Goal: Navigation & Orientation: Understand site structure

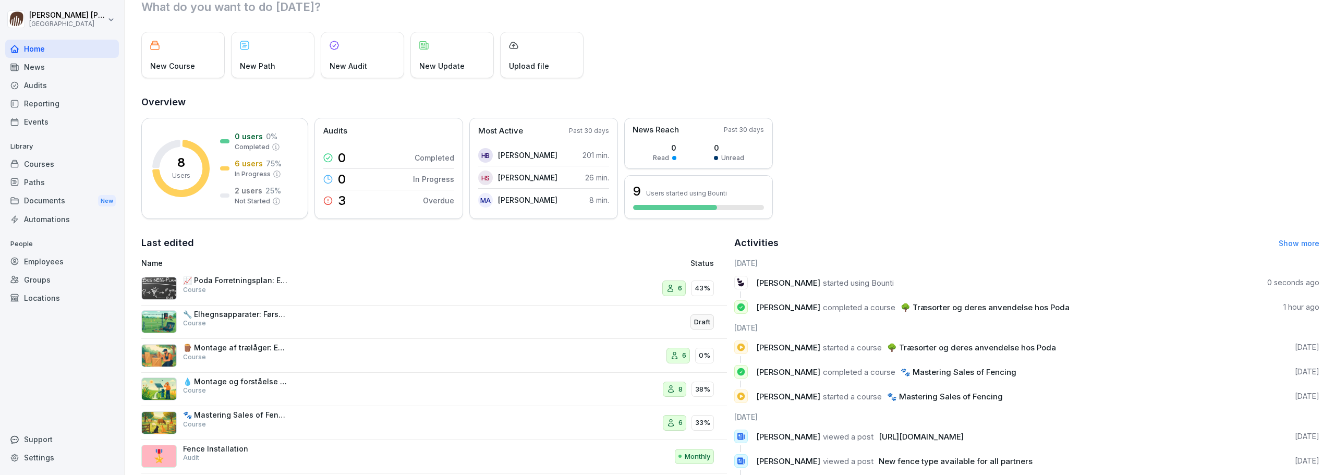
scroll to position [89, 0]
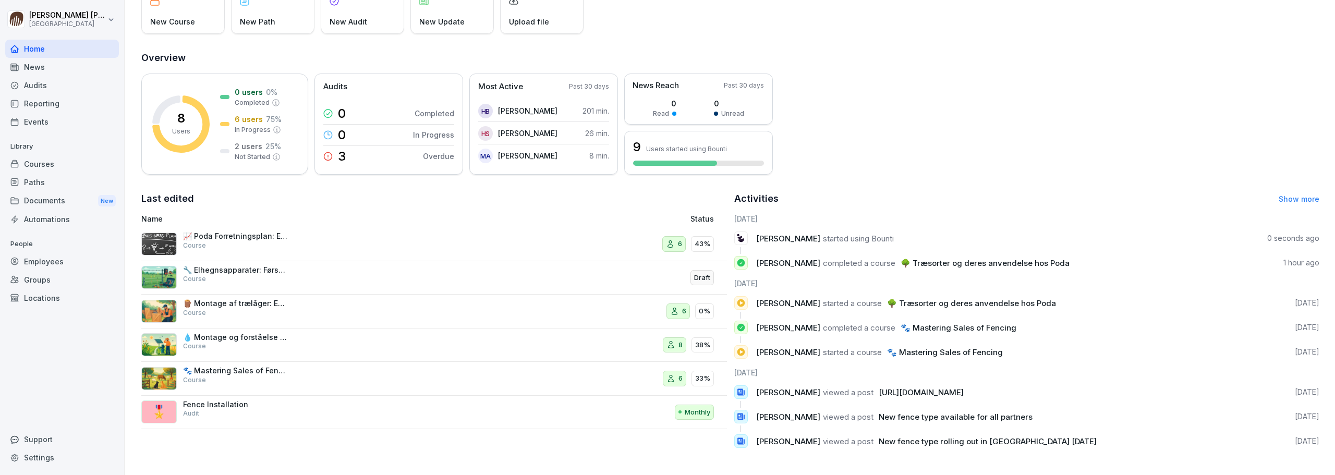
click at [208, 402] on div "Fence Installation Audit" at bounding box center [235, 409] width 104 height 19
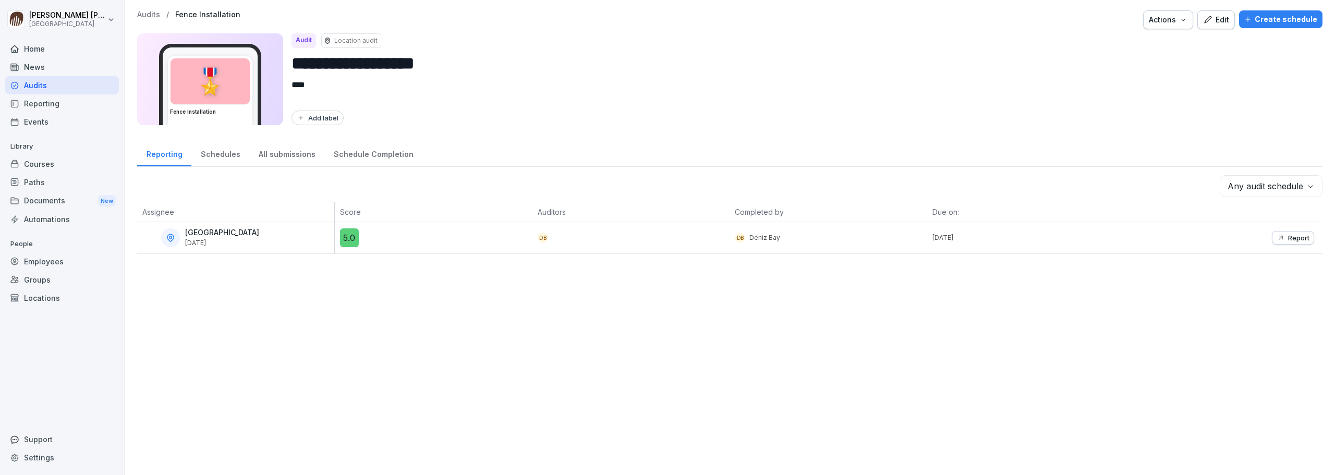
click at [55, 81] on div "Audits" at bounding box center [62, 85] width 114 height 18
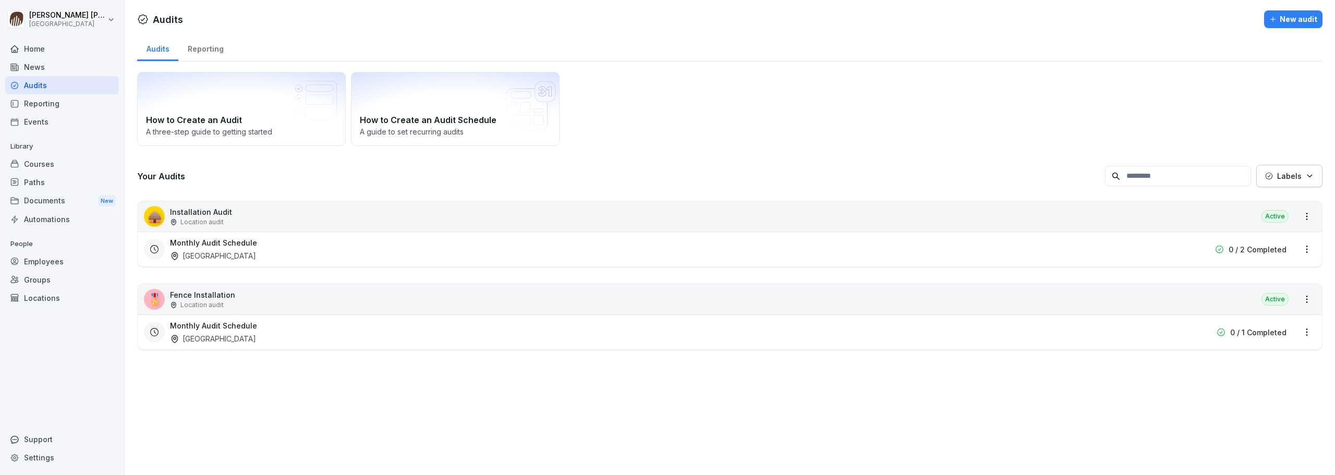
click at [59, 64] on div "News" at bounding box center [62, 67] width 114 height 18
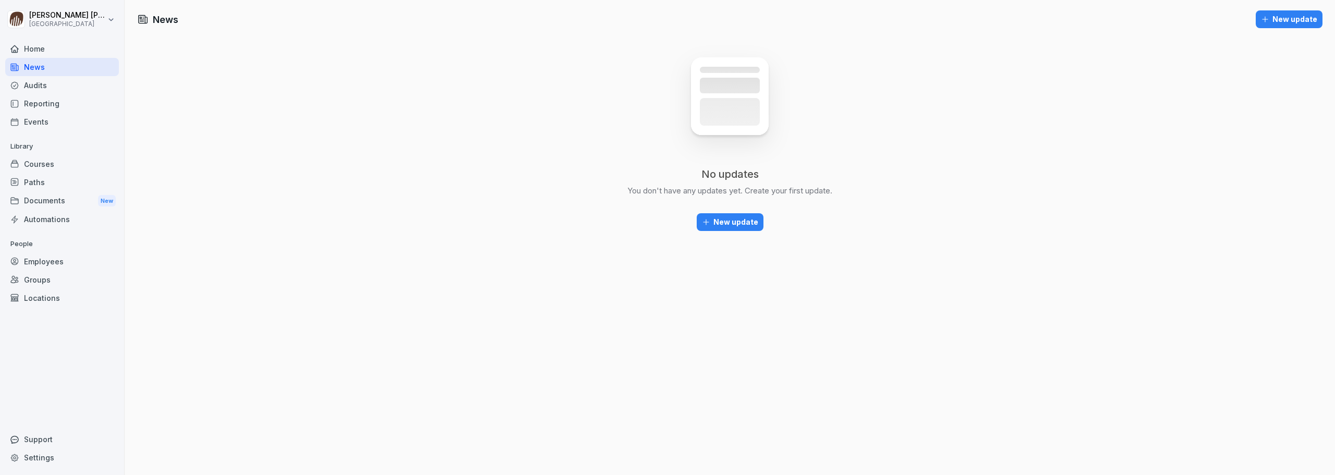
click at [65, 54] on div "Home" at bounding box center [62, 49] width 114 height 18
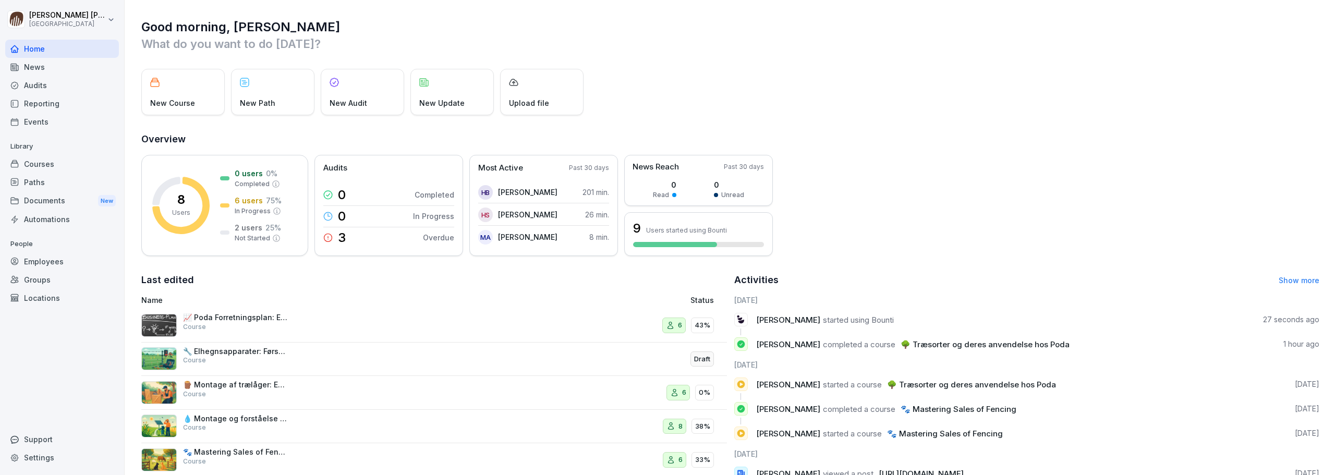
click at [51, 79] on div "Audits" at bounding box center [62, 85] width 114 height 18
click at [48, 68] on div "News" at bounding box center [62, 67] width 114 height 18
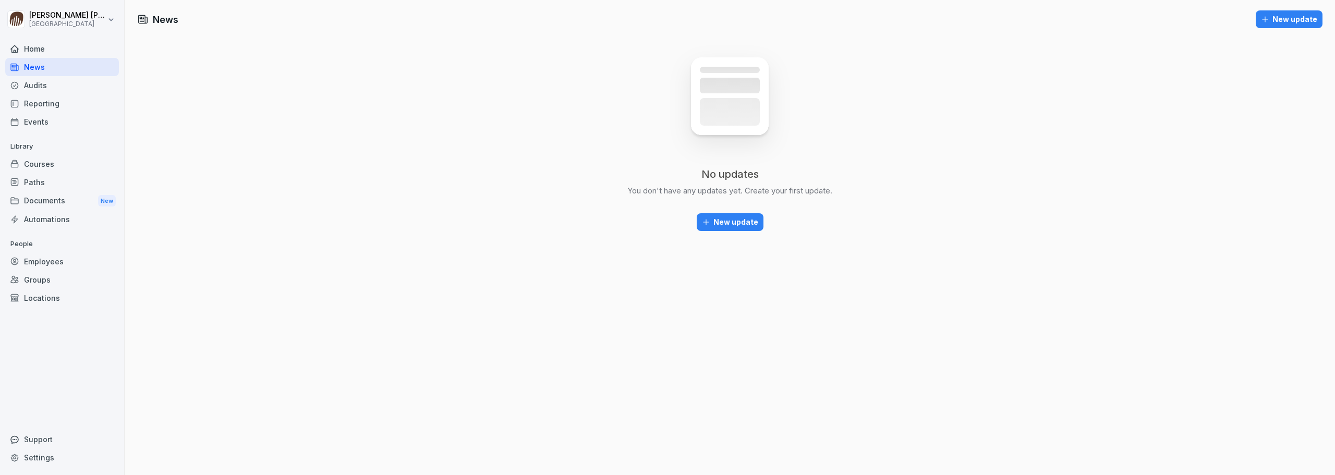
click at [48, 52] on div "Home" at bounding box center [62, 49] width 114 height 18
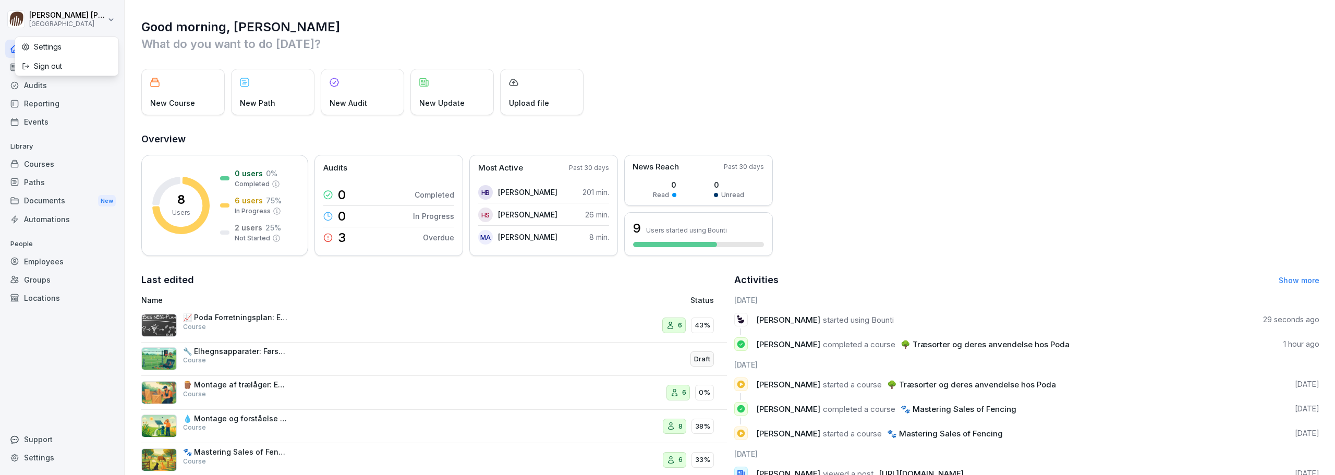
click at [109, 18] on html "[PERSON_NAME] Poda Academy Home News Audits Reporting Events Library Courses Pa…" at bounding box center [667, 237] width 1335 height 475
click at [37, 165] on div "Courses" at bounding box center [62, 164] width 114 height 18
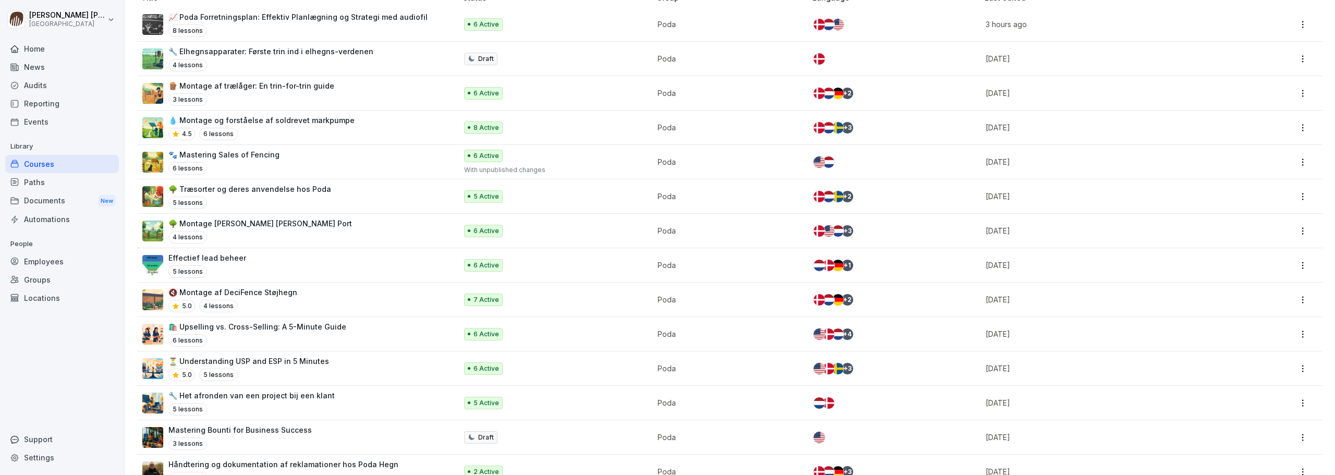
scroll to position [264, 0]
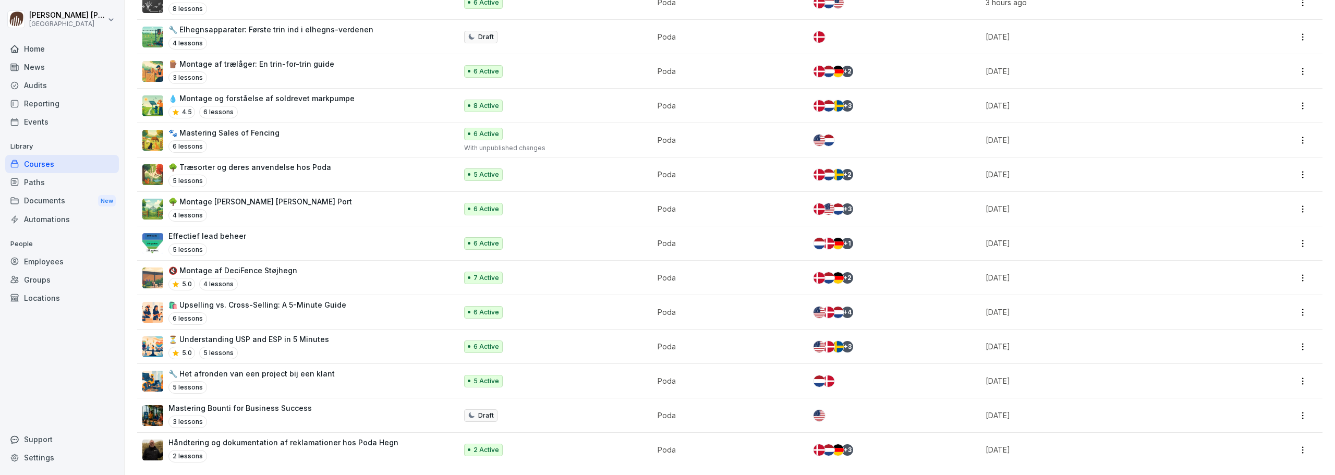
click at [58, 264] on div "Employees" at bounding box center [62, 261] width 114 height 18
